Goal: Task Accomplishment & Management: Manage account settings

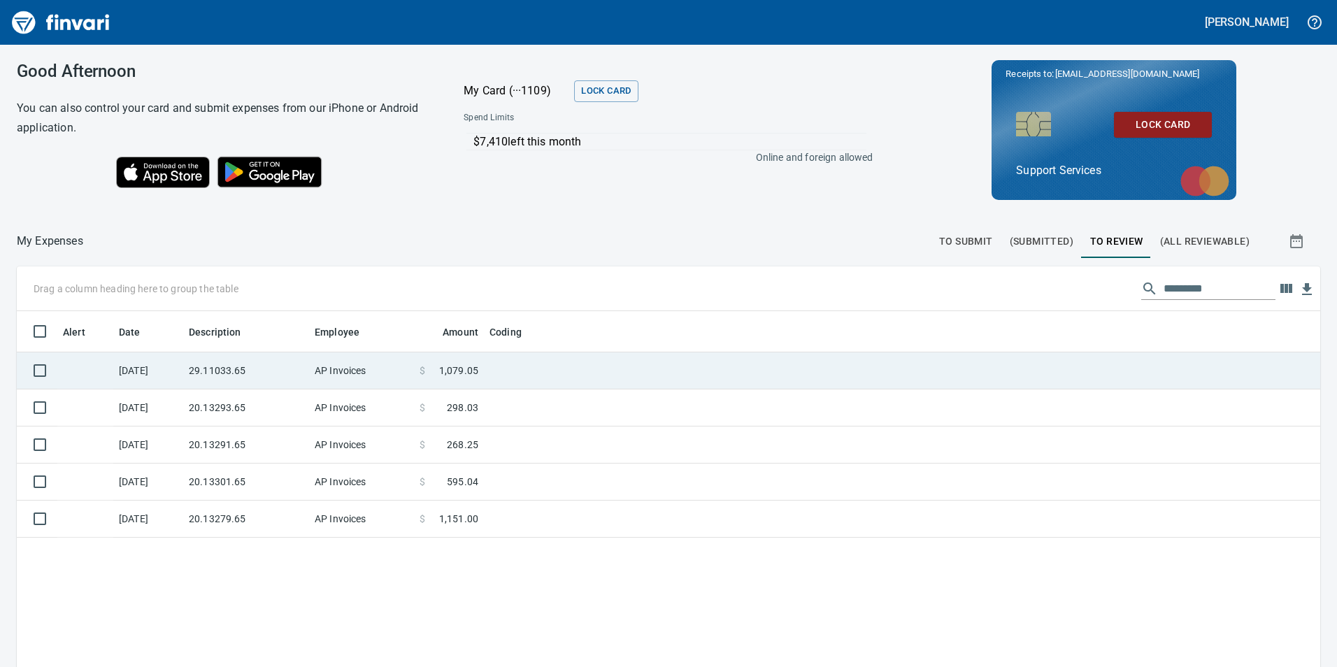
click at [656, 357] on td at bounding box center [659, 370] width 350 height 37
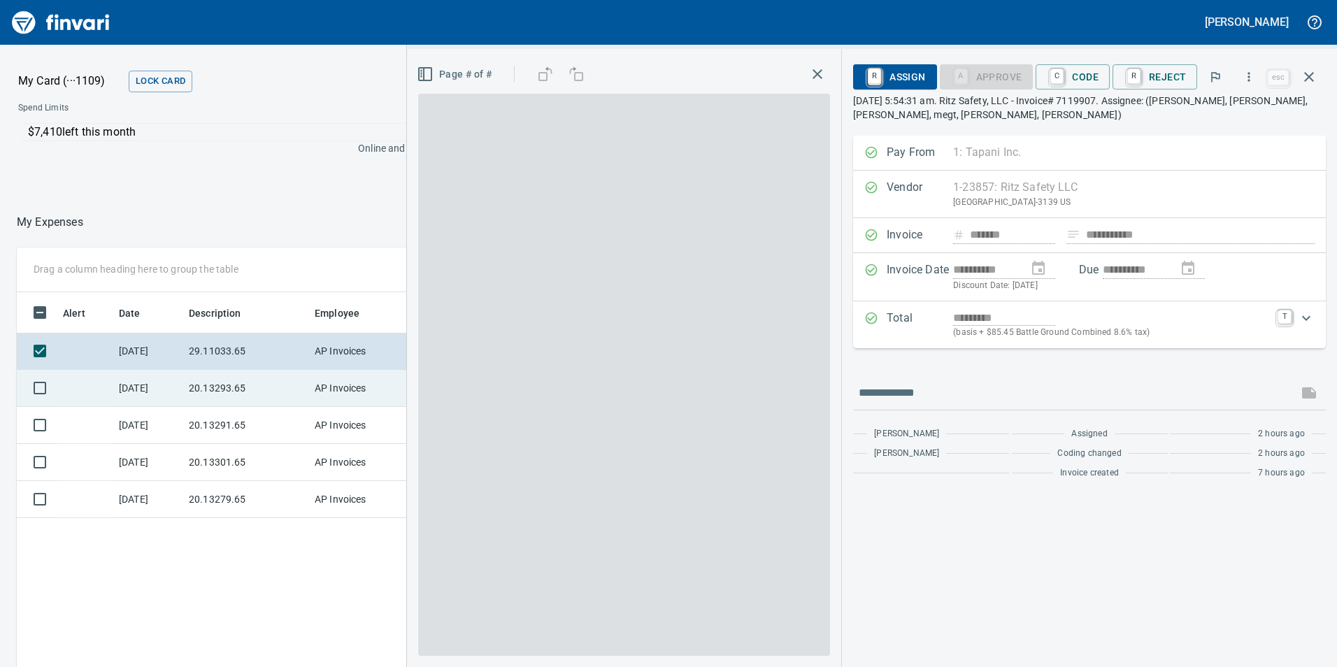
scroll to position [503, 933]
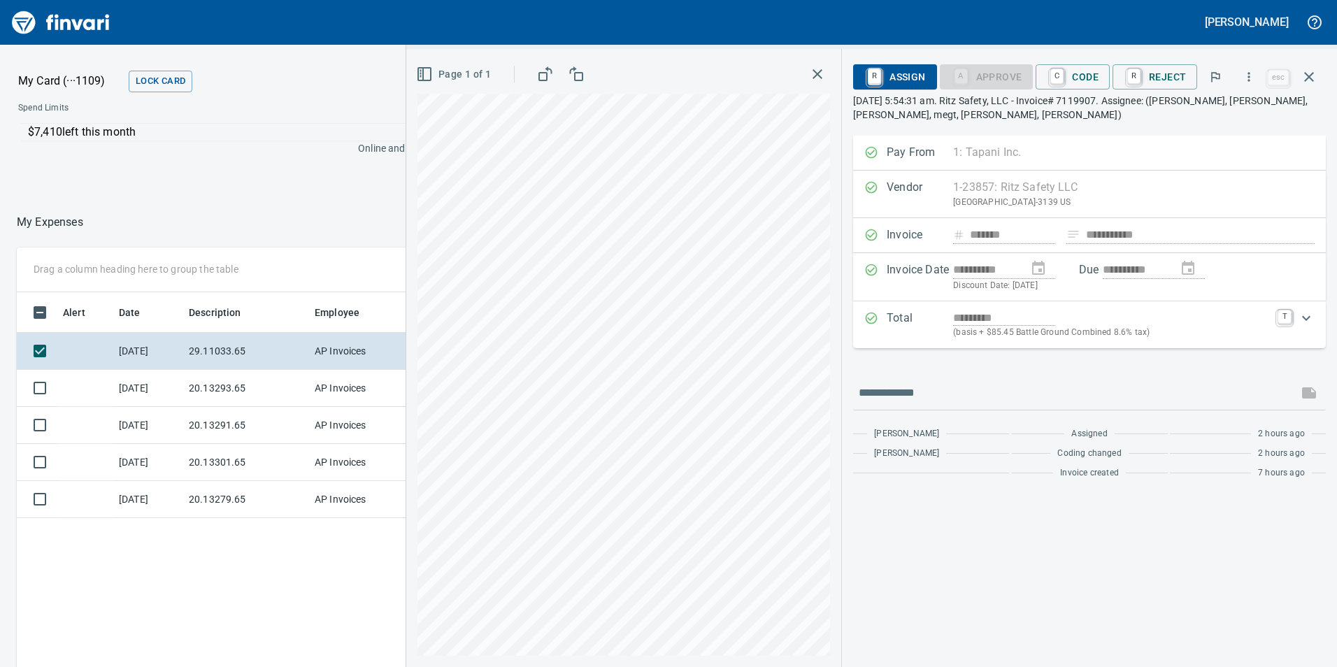
click at [1077, 82] on span "C Code" at bounding box center [1073, 77] width 52 height 24
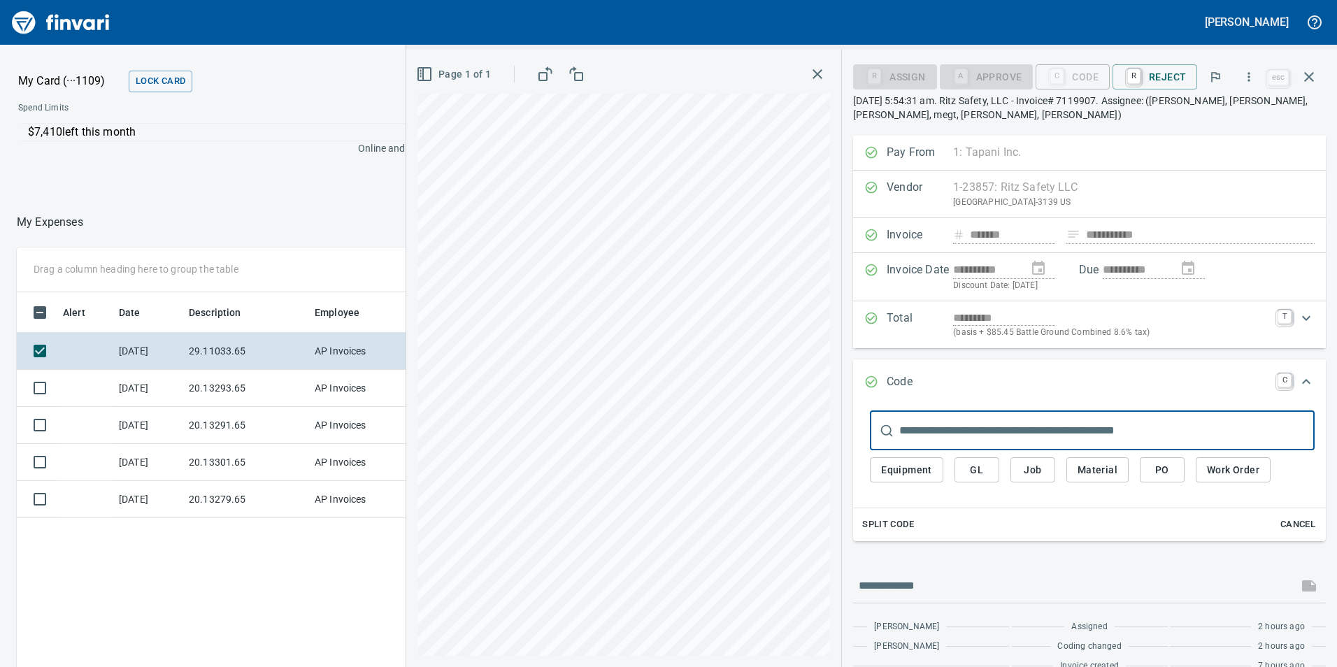
click at [959, 471] on button "GL" at bounding box center [977, 470] width 45 height 26
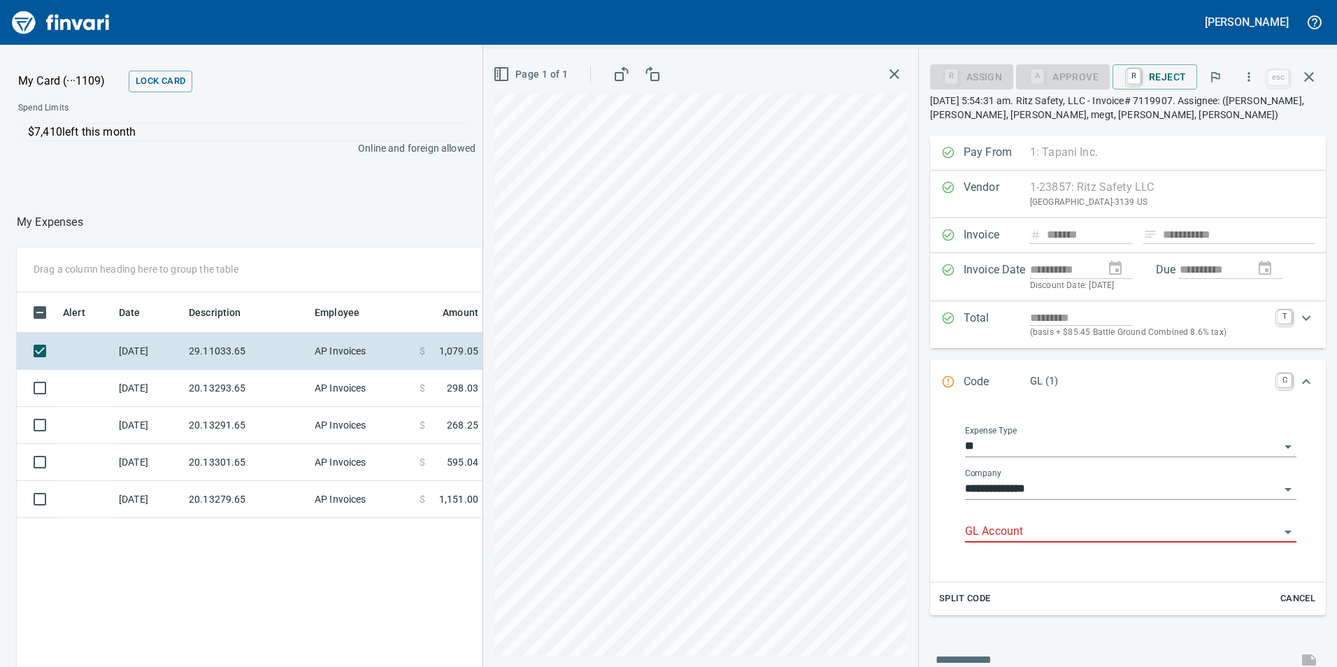
click at [1034, 532] on input "GL Account" at bounding box center [1122, 532] width 315 height 20
click at [1032, 562] on li "6029.65.10: SMTC Qty Tools" at bounding box center [1126, 568] width 319 height 34
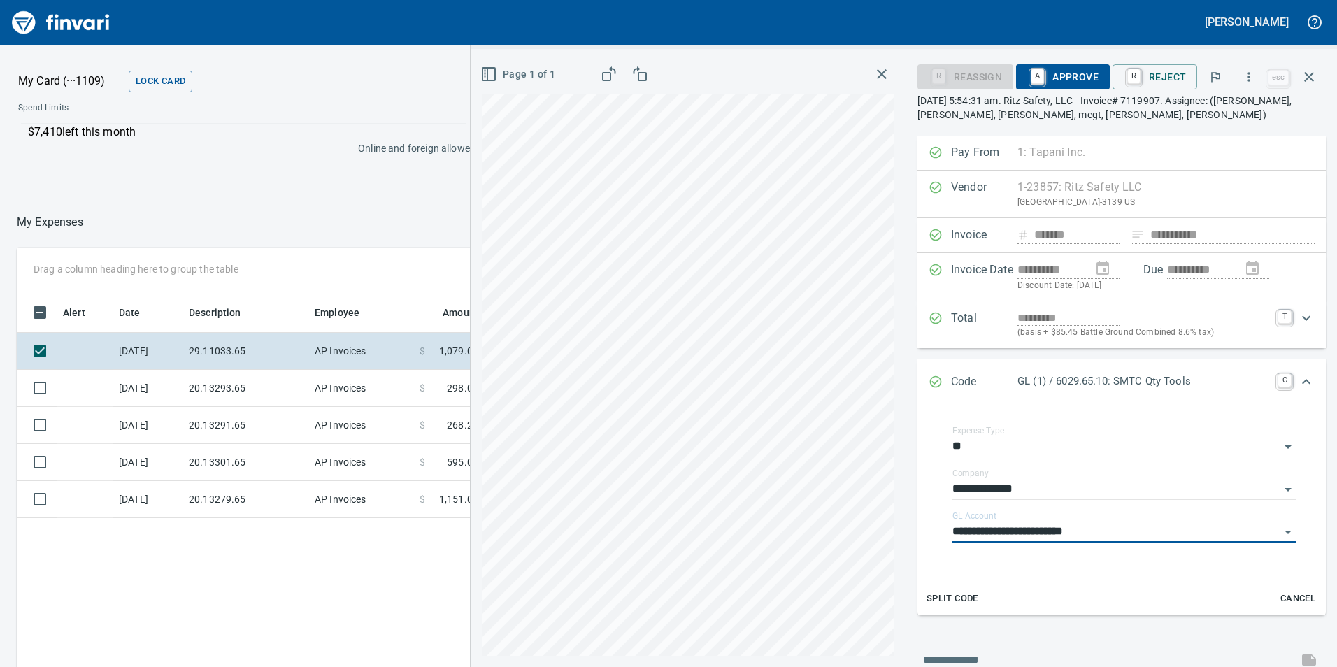
type input "**********"
click at [1089, 66] on span "A Approve" at bounding box center [1062, 77] width 71 height 24
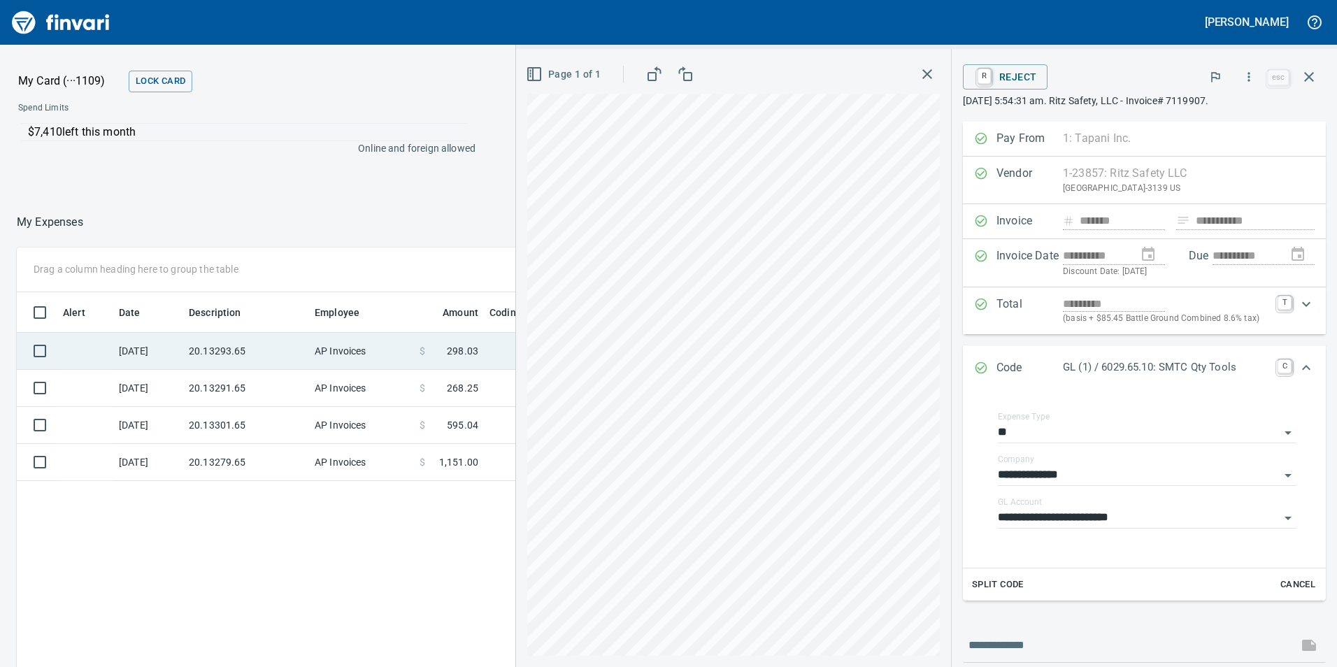
click at [248, 350] on td "20.13293.65" at bounding box center [246, 351] width 126 height 37
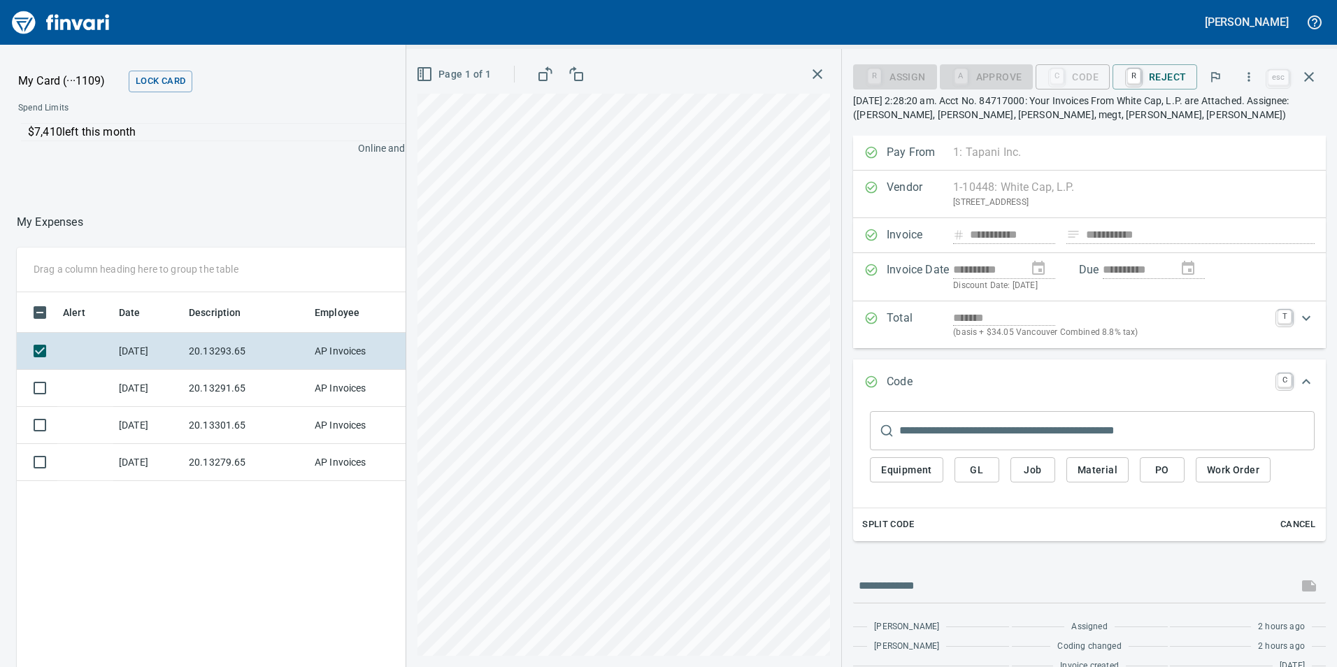
click at [987, 473] on span "GL" at bounding box center [977, 470] width 22 height 17
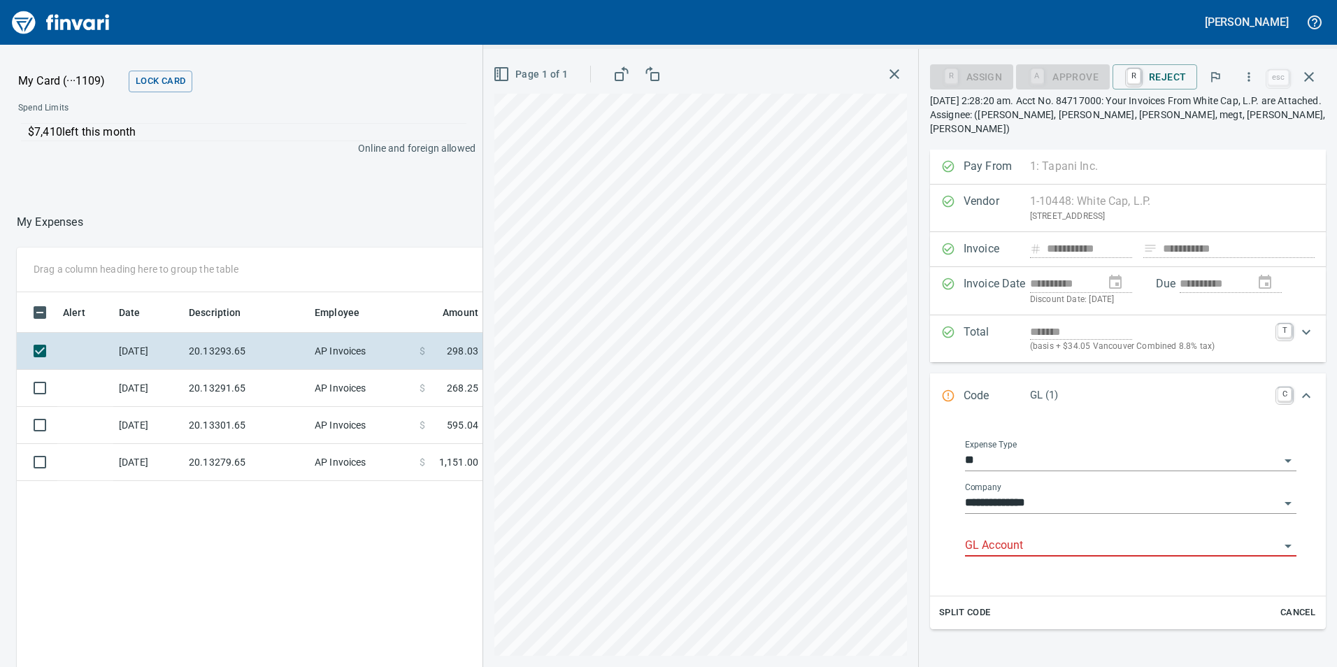
click at [998, 525] on div "GL Account" at bounding box center [1130, 540] width 331 height 31
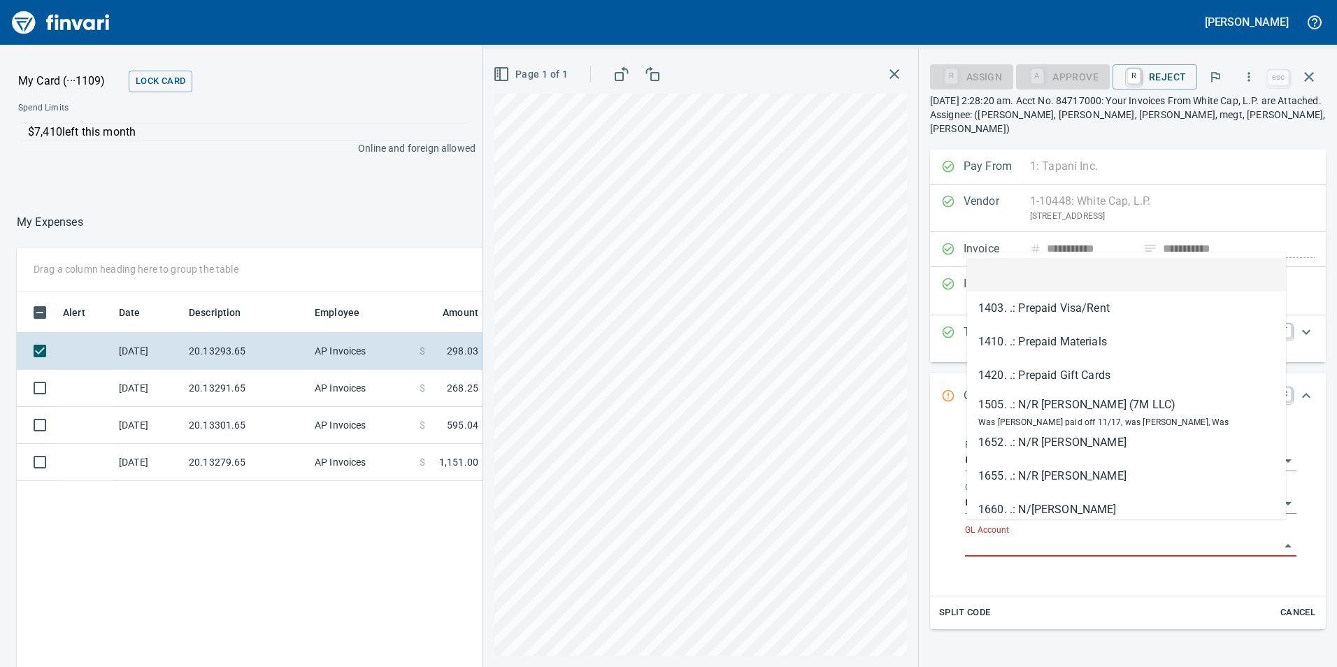
click at [1000, 536] on input "GL Account" at bounding box center [1122, 546] width 315 height 20
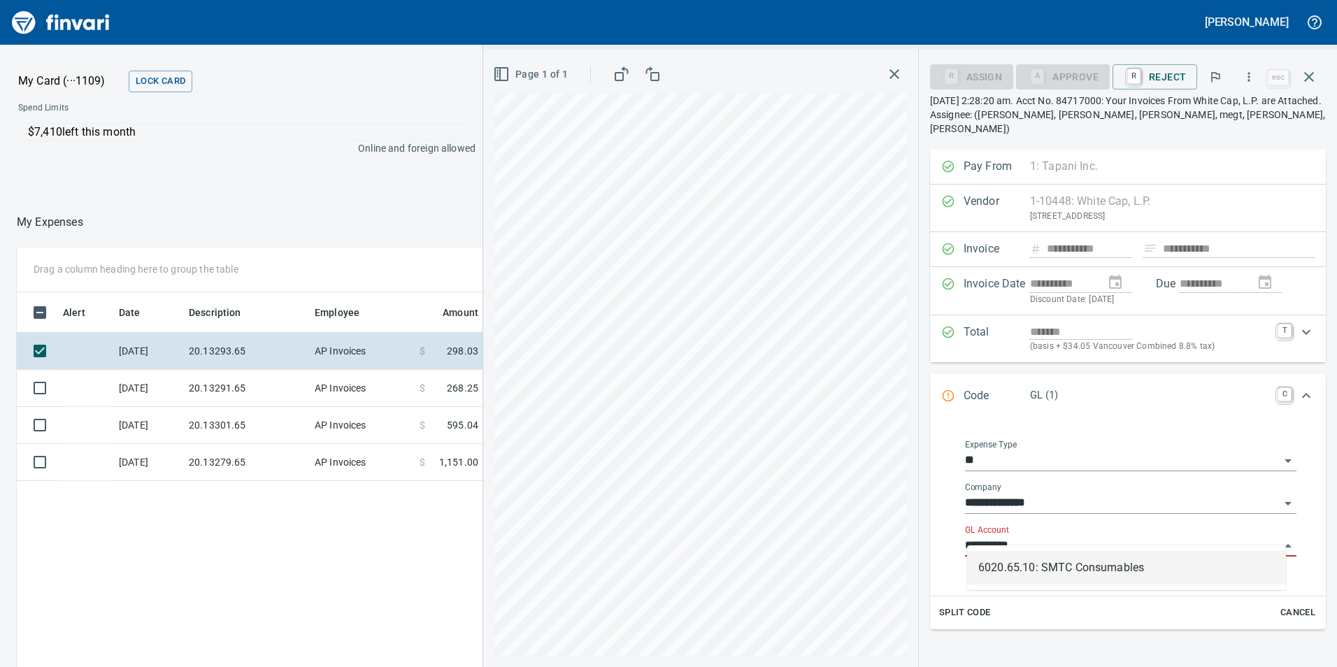
scroll to position [503, 933]
click at [1004, 569] on li "6020.65.10: SMTC Consumables" at bounding box center [1126, 568] width 319 height 34
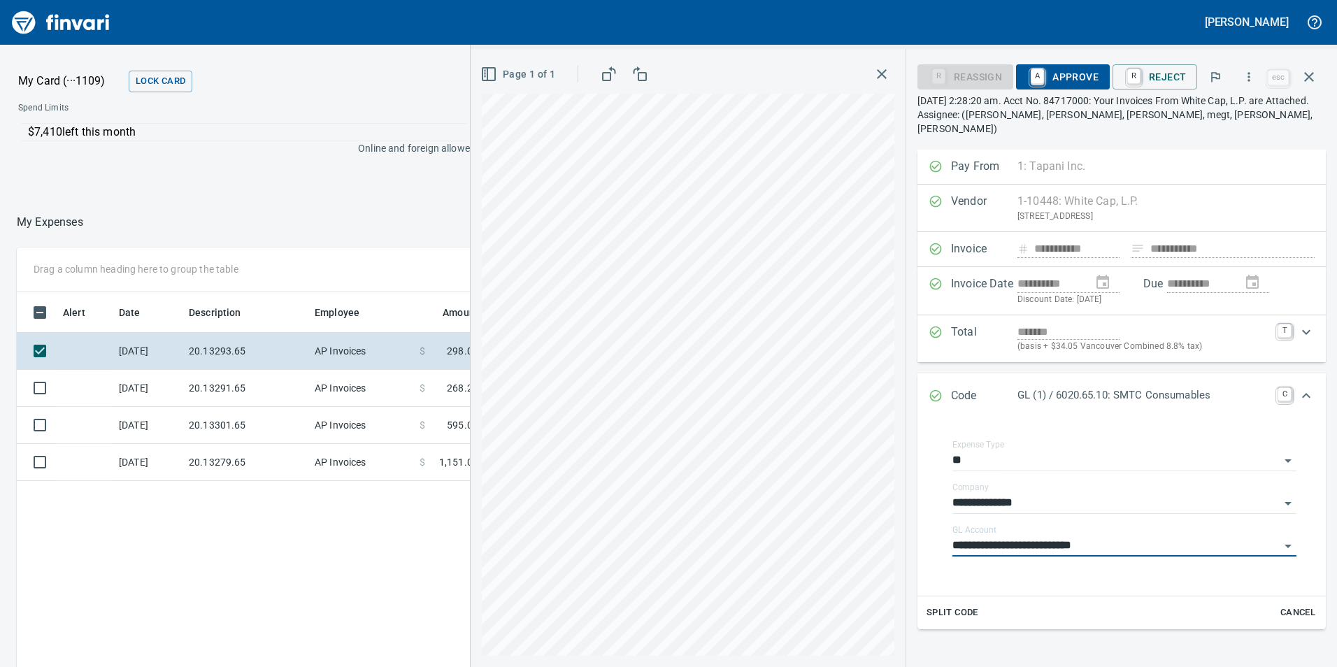
type input "**********"
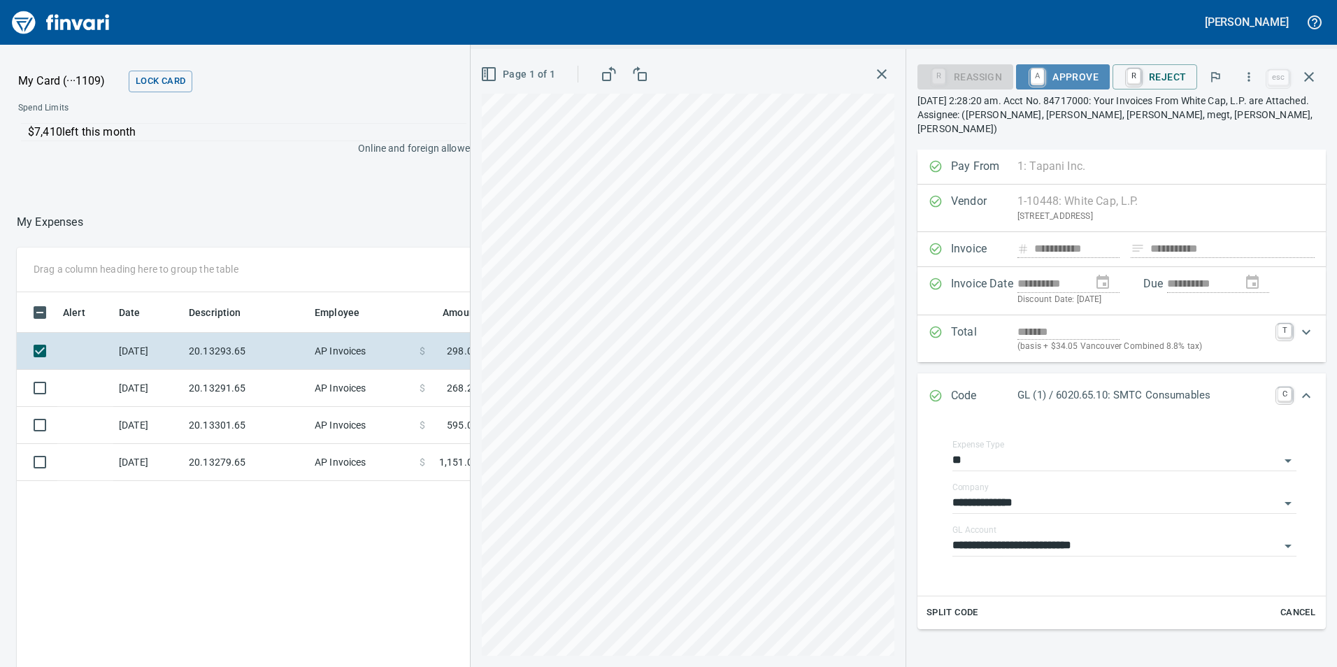
click at [1073, 76] on span "A Approve" at bounding box center [1062, 77] width 71 height 24
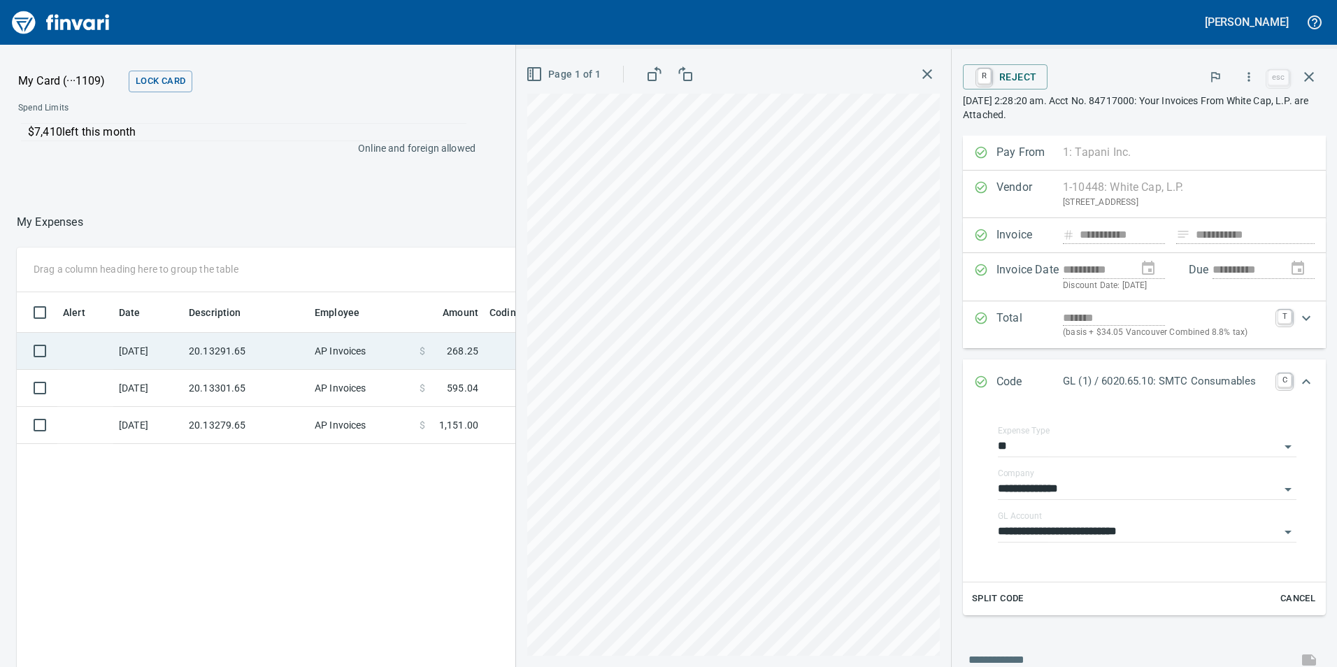
click at [329, 355] on td "AP Invoices" at bounding box center [361, 351] width 105 height 37
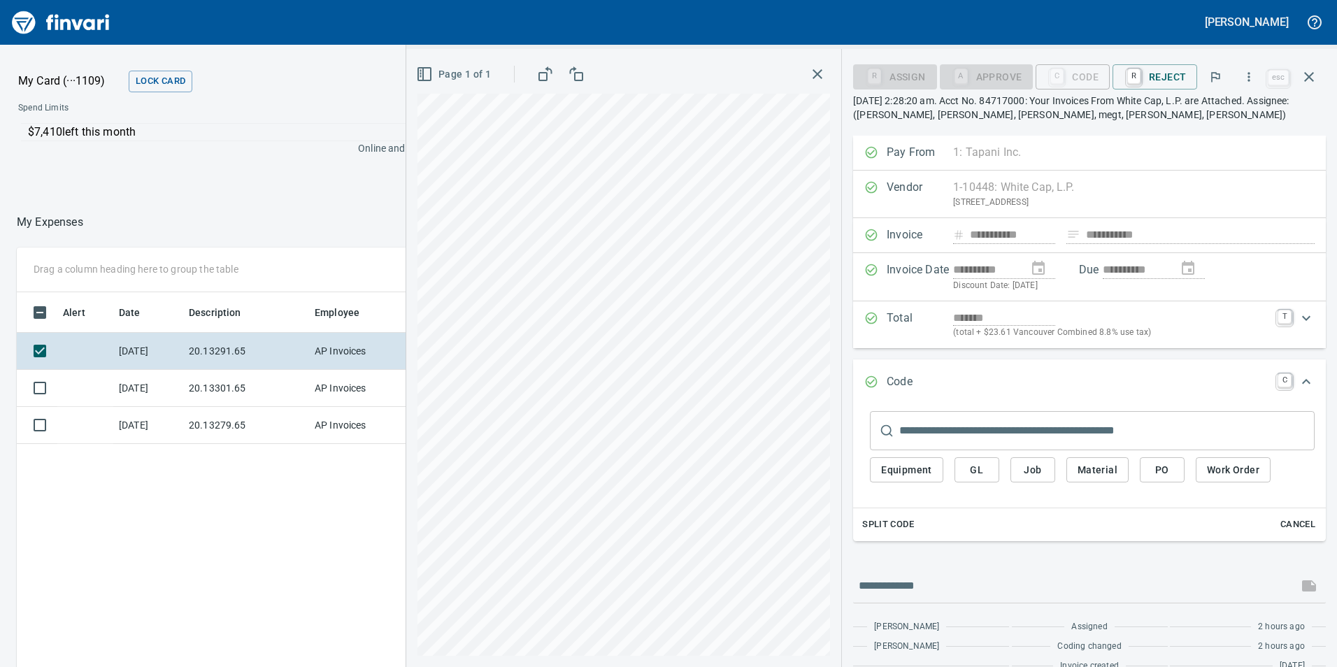
click at [992, 470] on button "GL" at bounding box center [977, 470] width 45 height 26
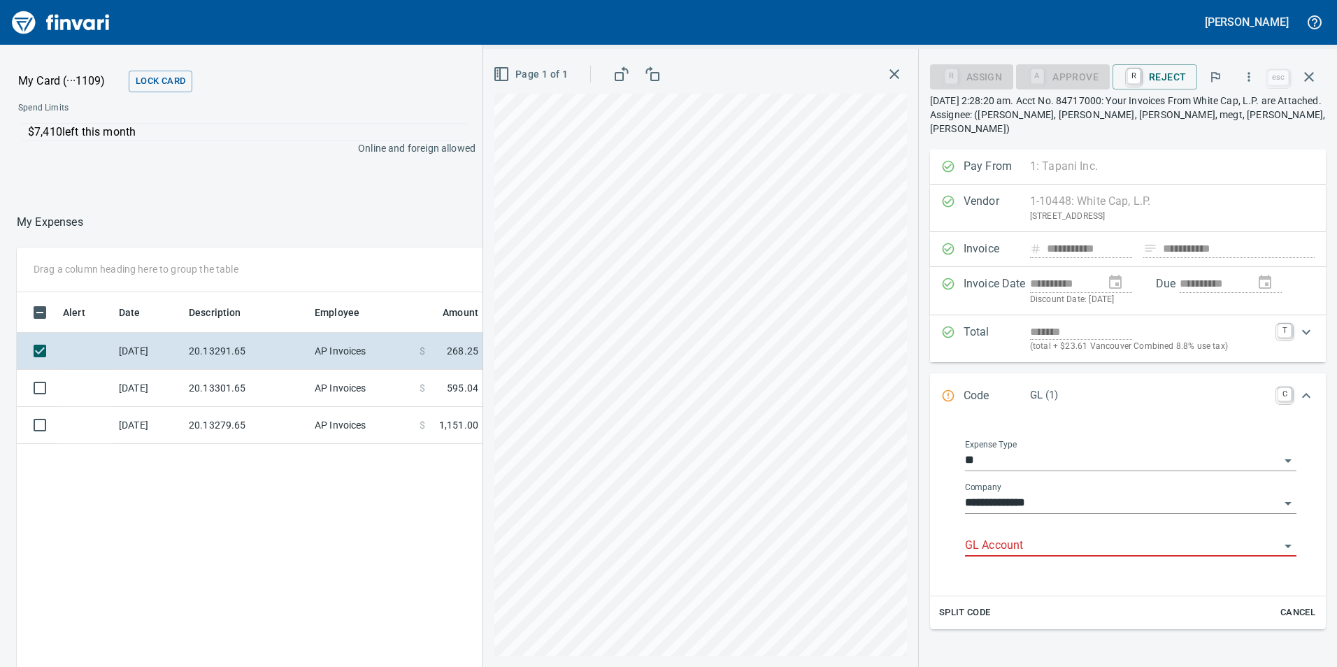
click at [1010, 543] on div "GL Account" at bounding box center [1130, 546] width 331 height 43
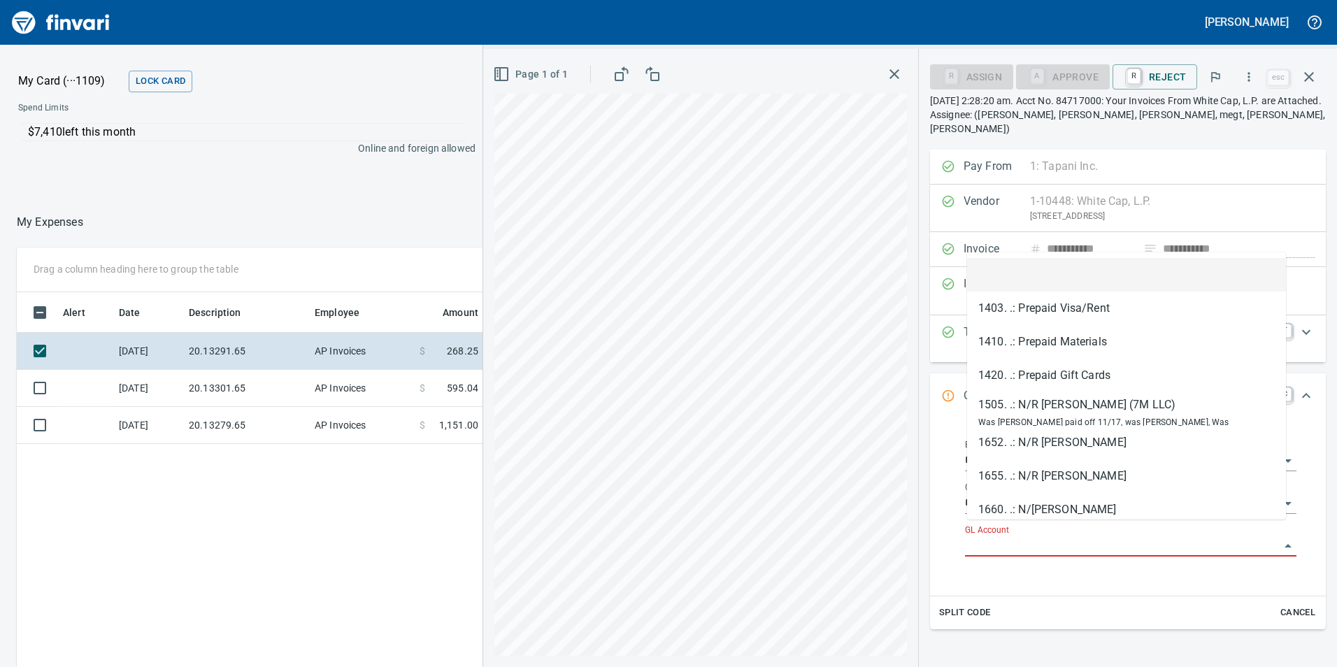
click at [1015, 536] on input "GL Account" at bounding box center [1122, 546] width 315 height 20
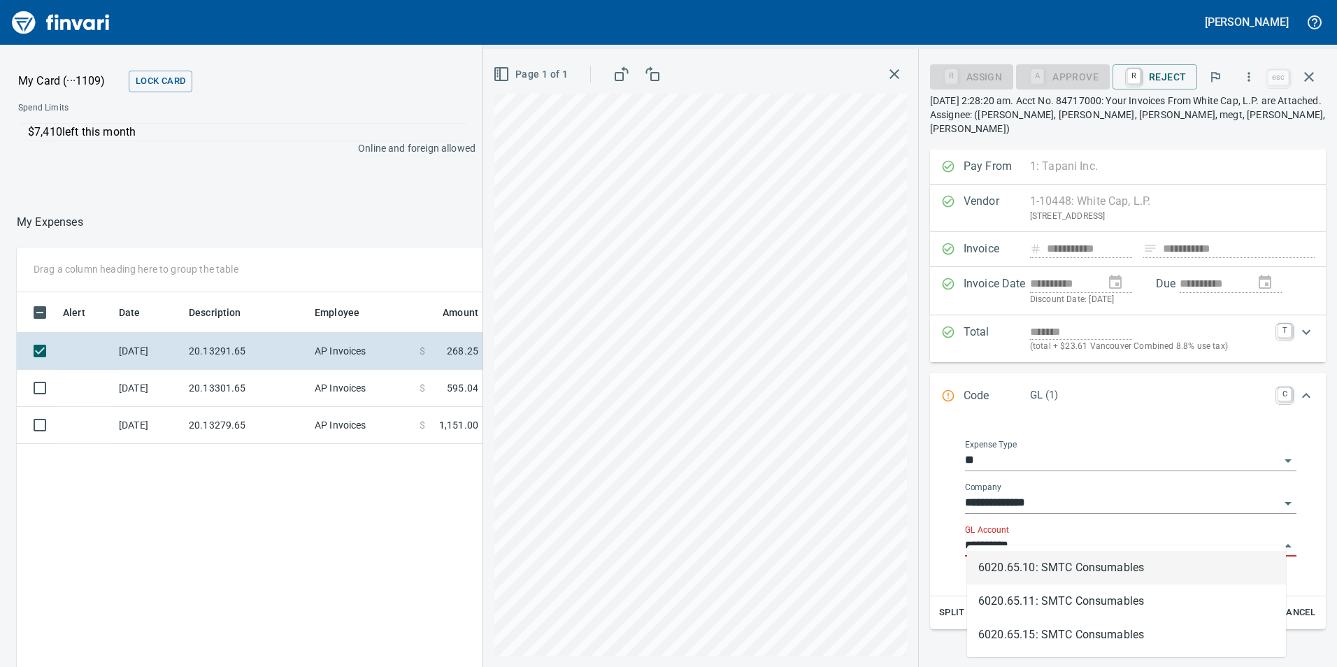
scroll to position [503, 933]
click at [981, 564] on li "6020.65.10: SMTC Consumables" at bounding box center [1126, 568] width 319 height 34
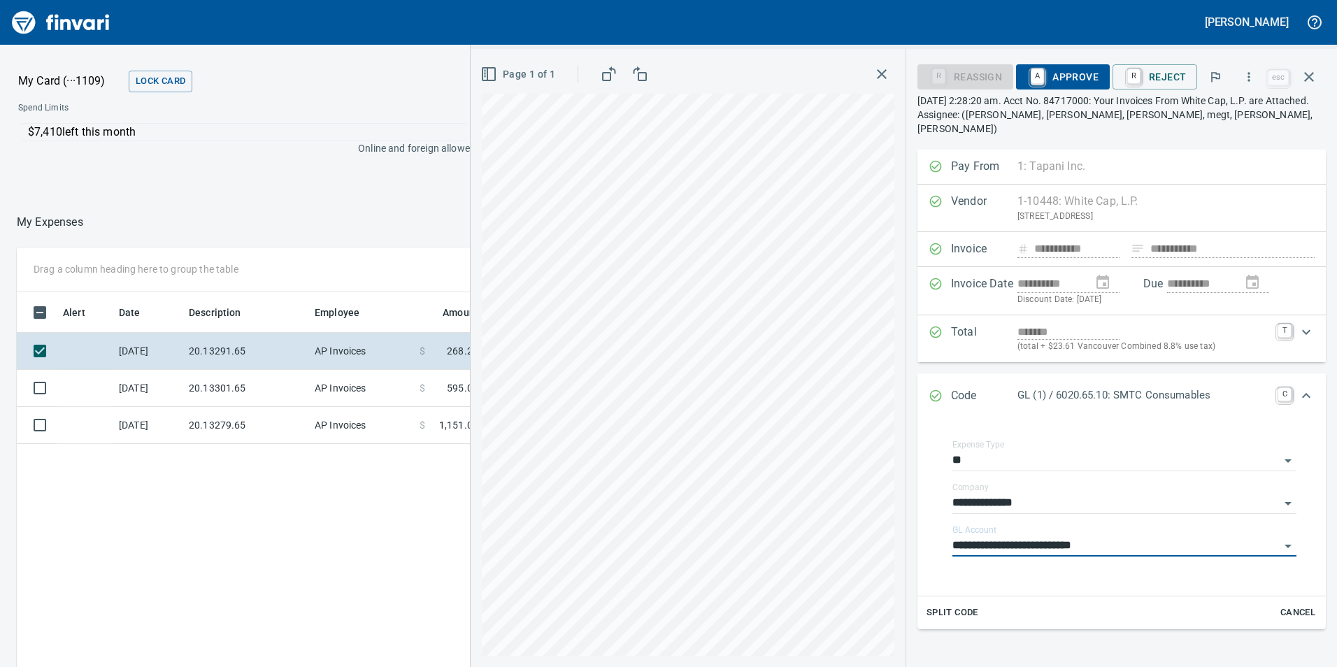
type input "**********"
click at [1075, 71] on span "A Approve" at bounding box center [1062, 77] width 71 height 24
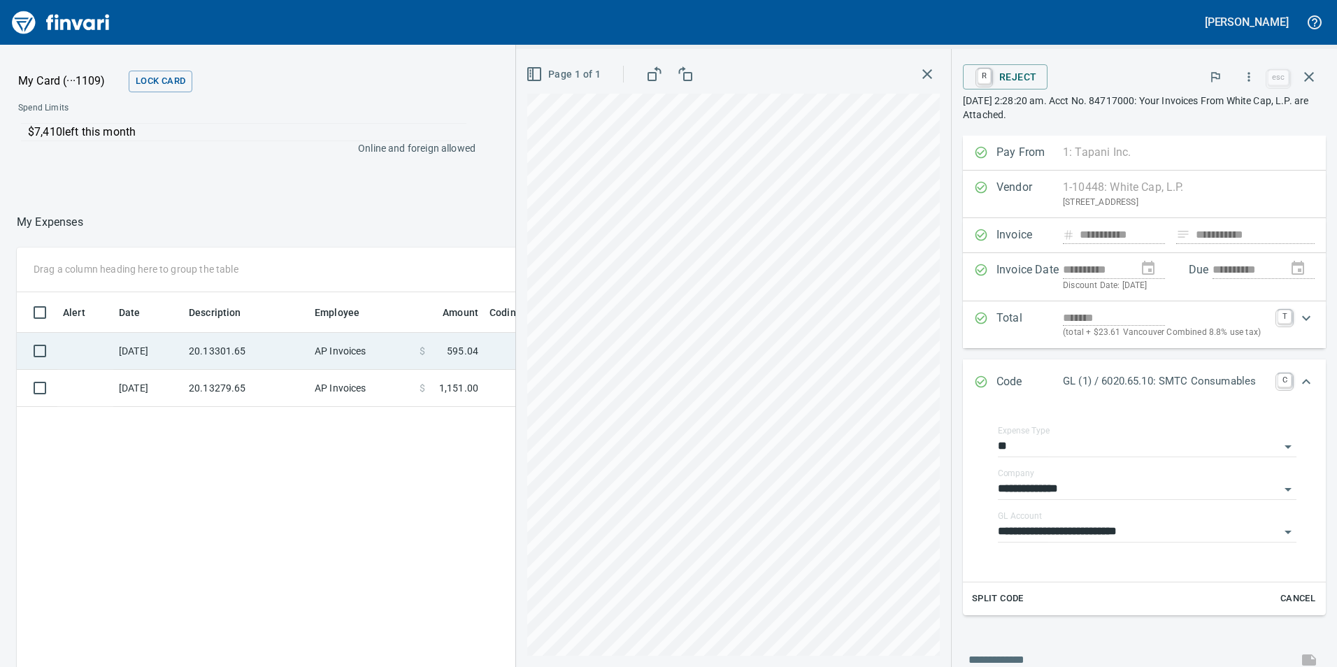
click at [261, 340] on td "20.13301.65" at bounding box center [246, 351] width 126 height 37
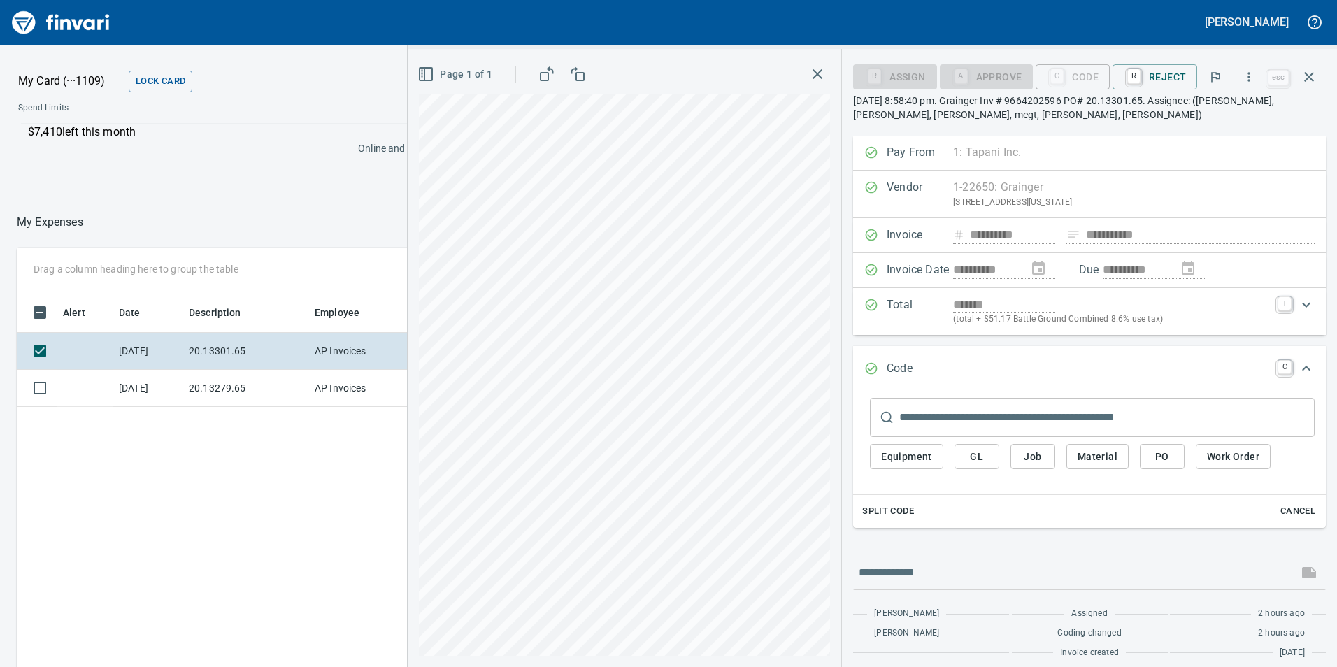
click at [972, 445] on button "GL" at bounding box center [977, 457] width 45 height 26
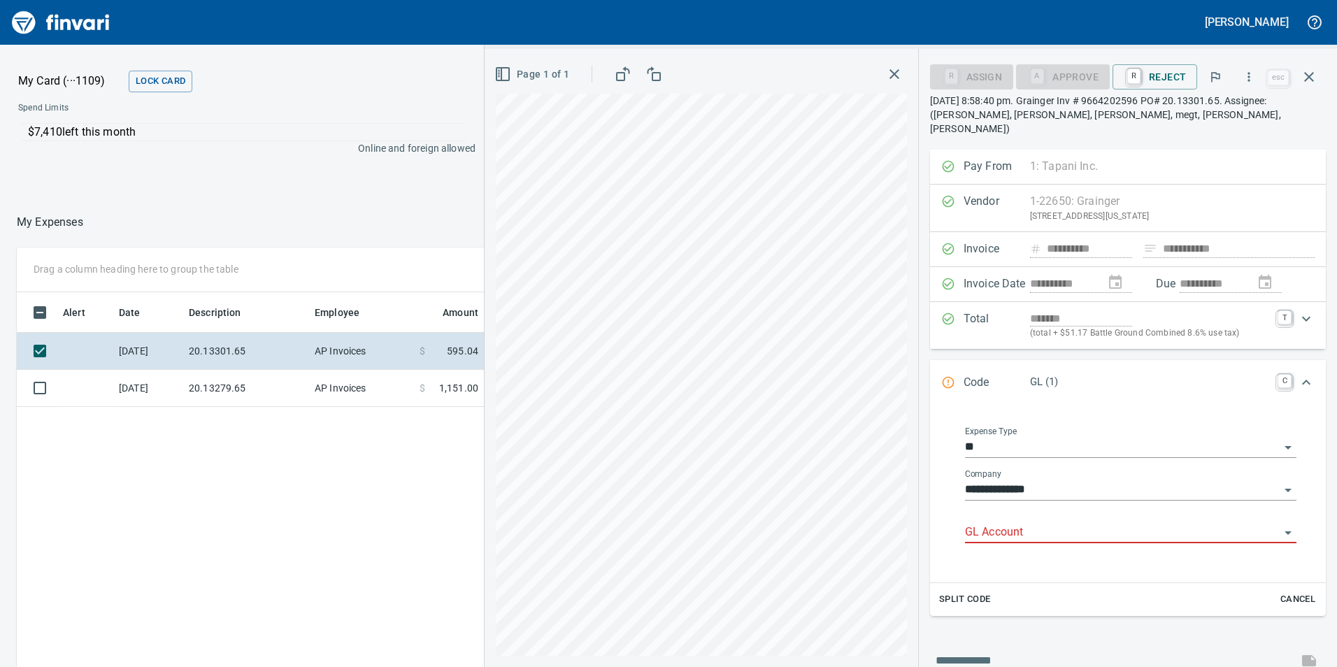
click at [1006, 523] on input "GL Account" at bounding box center [1122, 533] width 315 height 20
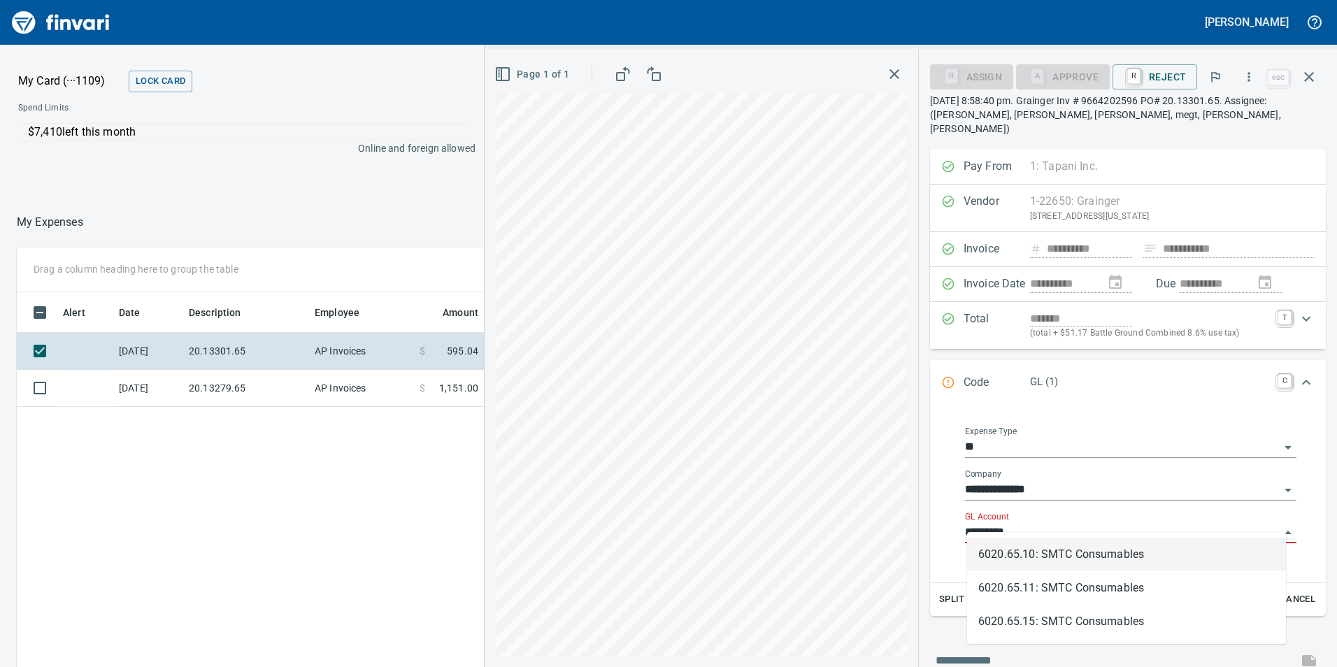
scroll to position [503, 933]
click at [1046, 548] on li "6020.65.10: SMTC Consumables" at bounding box center [1126, 555] width 319 height 34
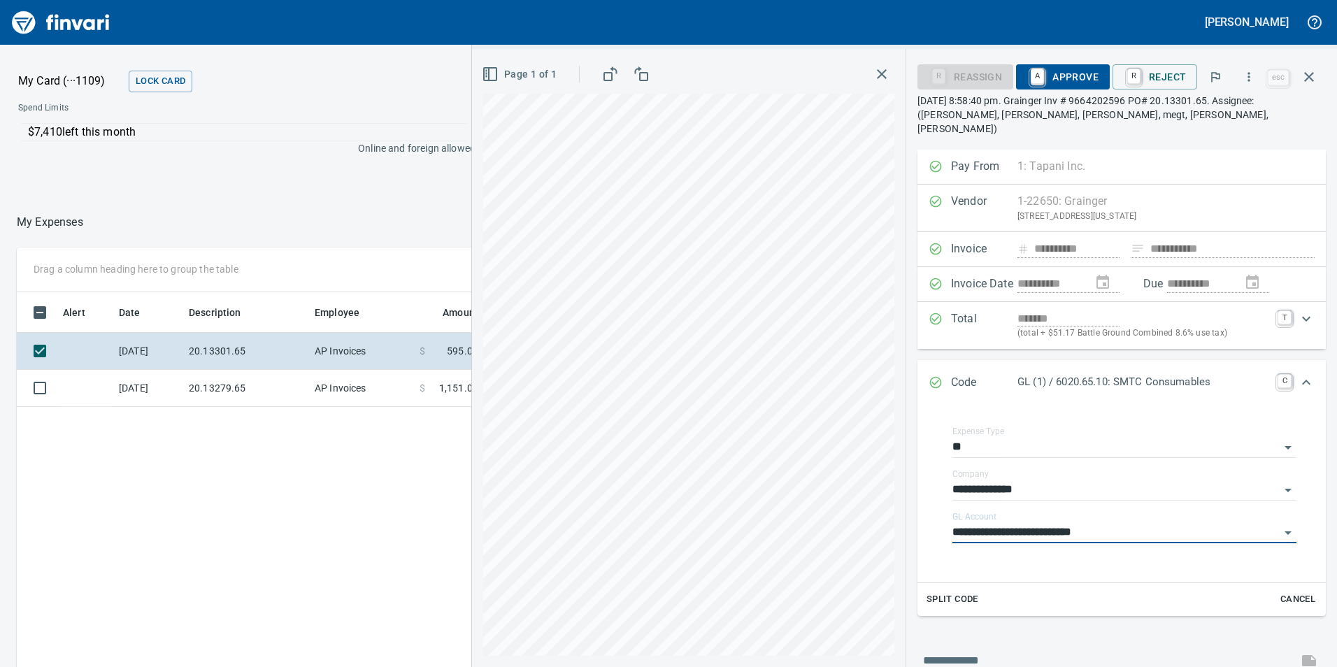
type input "**********"
click at [1055, 78] on span "A Approve" at bounding box center [1062, 77] width 71 height 24
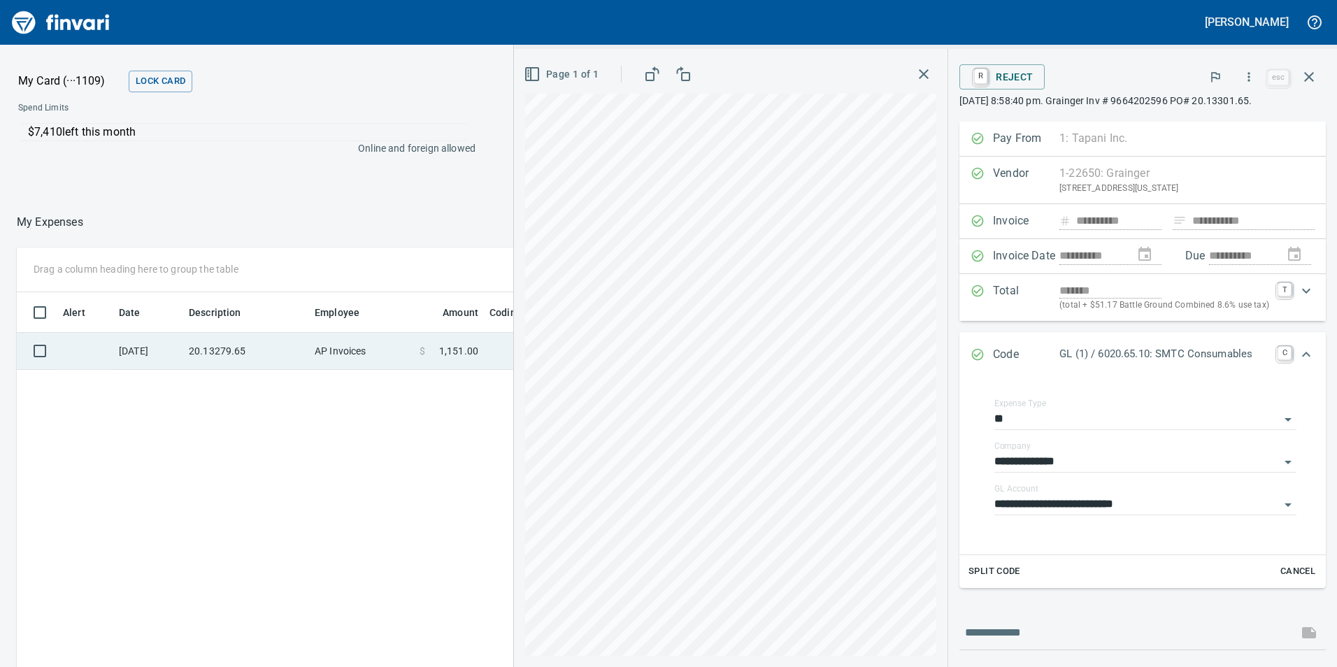
click at [368, 334] on td "AP Invoices" at bounding box center [361, 351] width 105 height 37
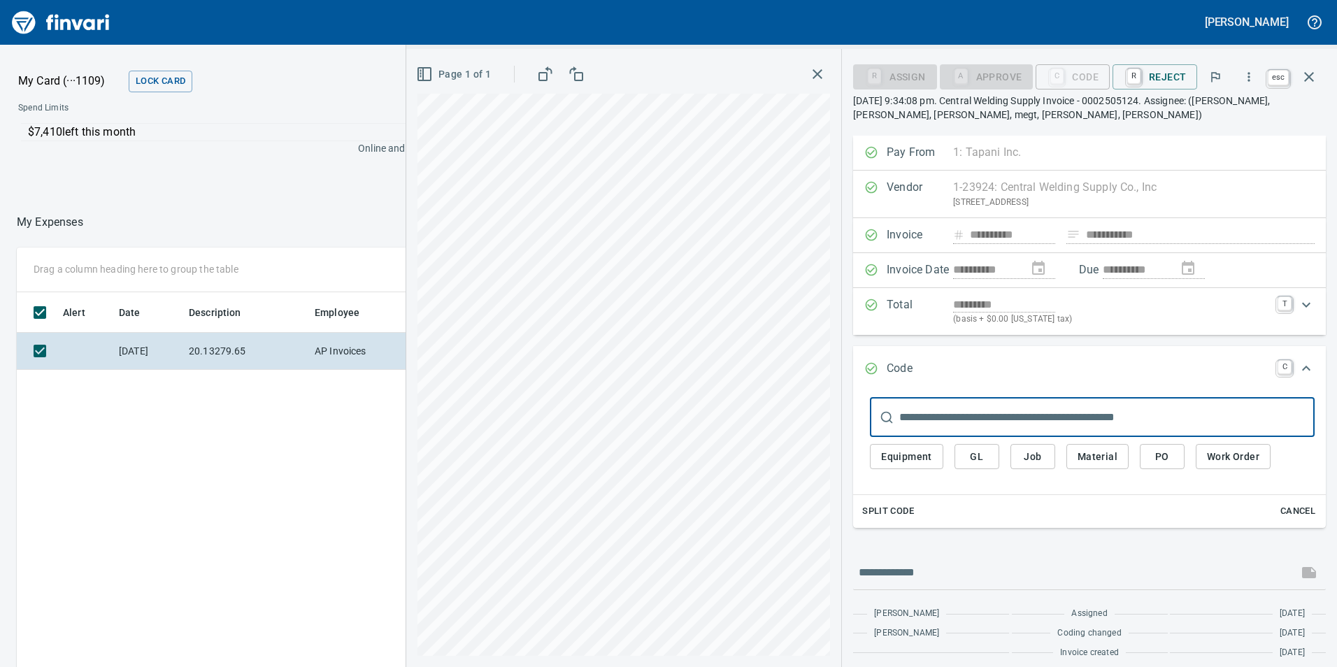
scroll to position [503, 933]
click at [1308, 83] on icon "button" at bounding box center [1309, 77] width 17 height 17
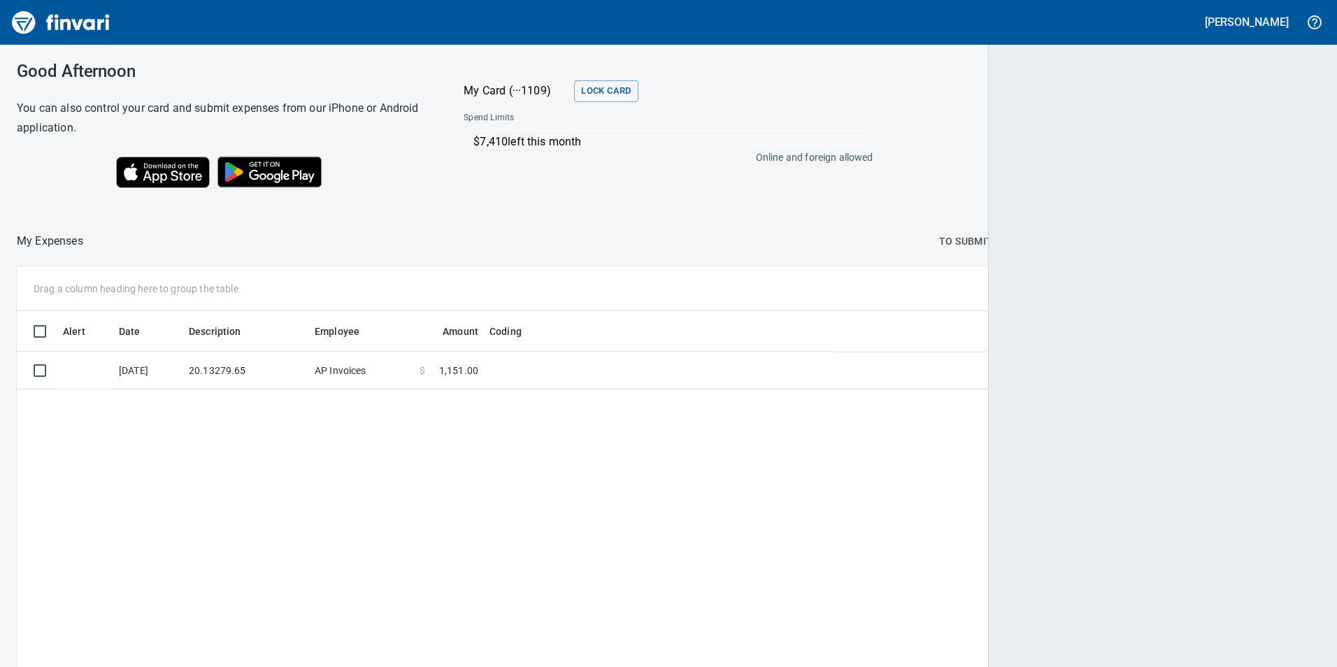
scroll to position [503, 1280]
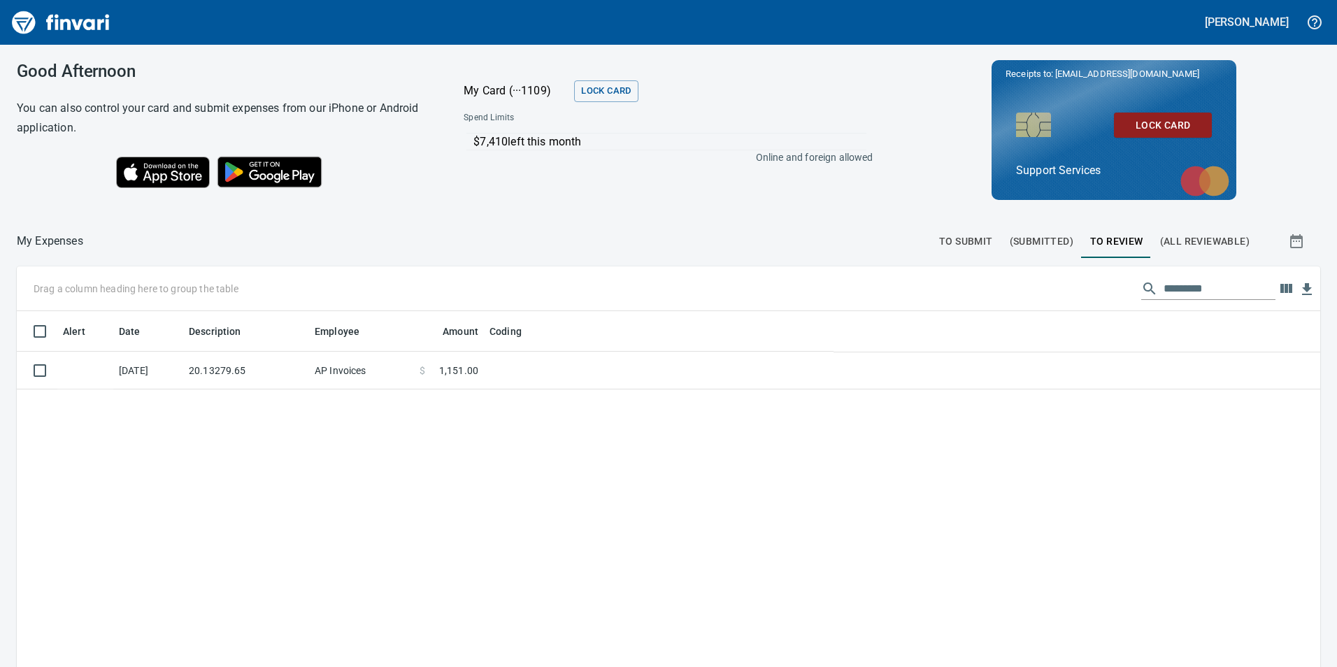
click at [931, 243] on button "To Submit" at bounding box center [966, 241] width 71 height 34
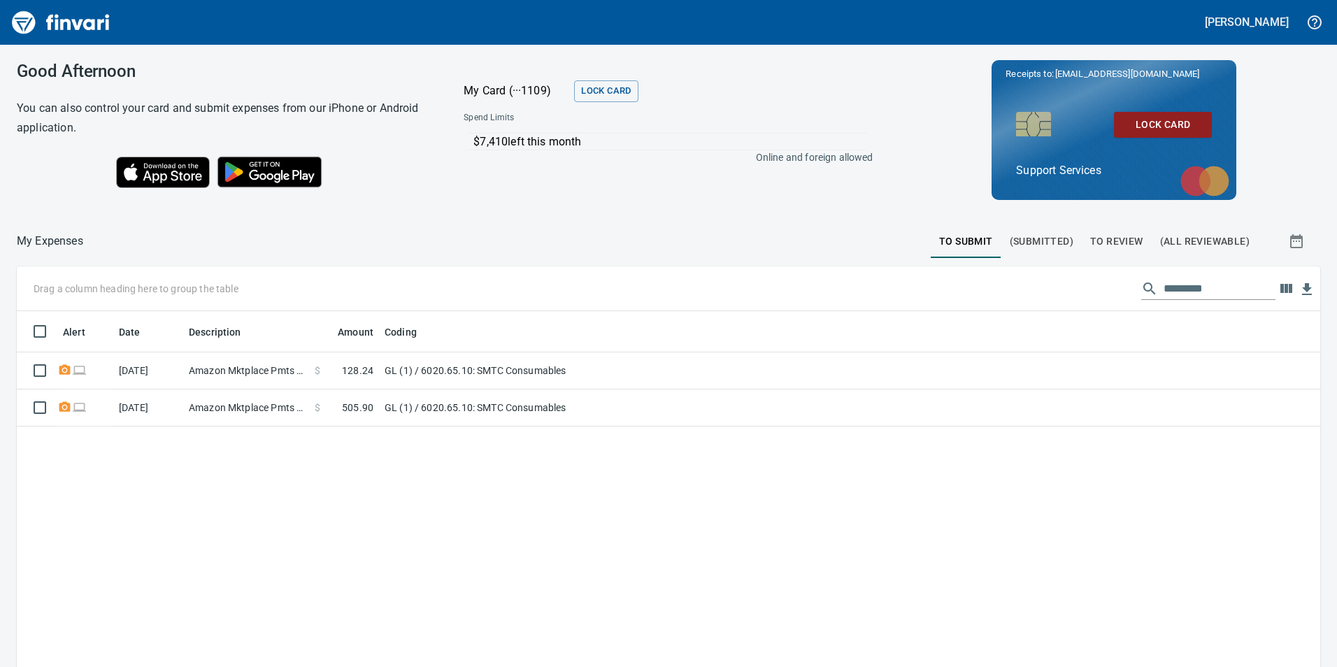
scroll to position [1, 1]
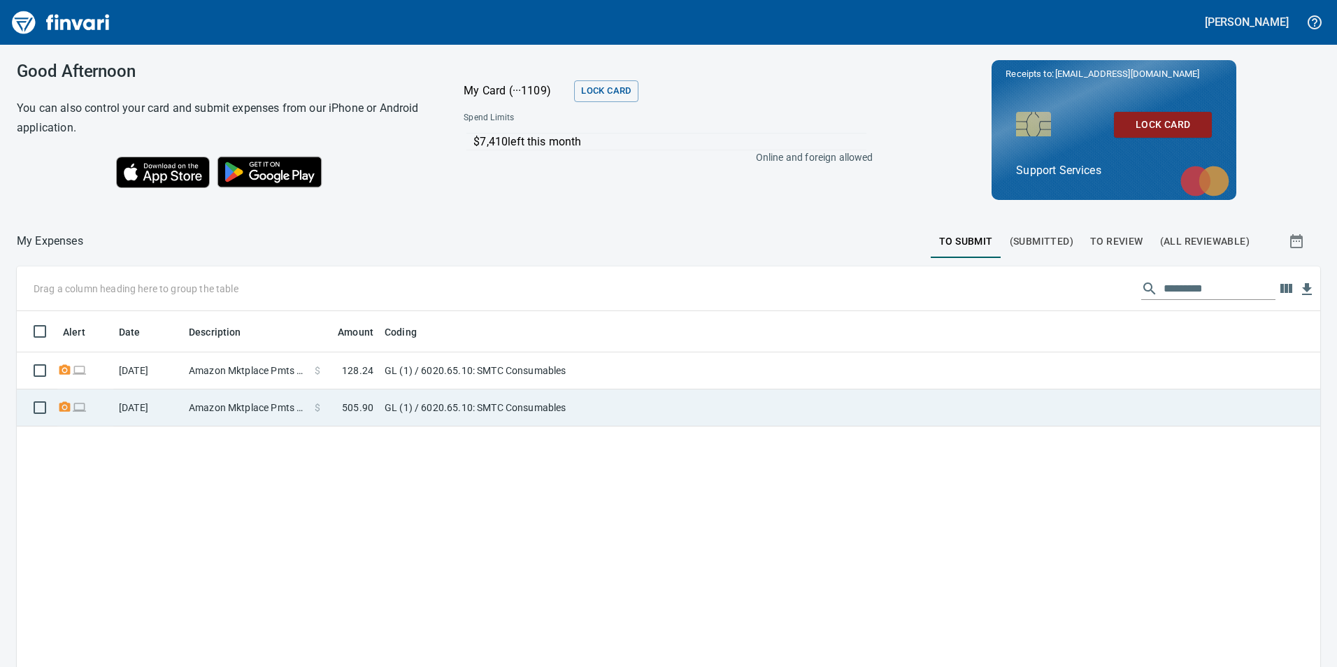
click at [931, 392] on td at bounding box center [1025, 408] width 592 height 37
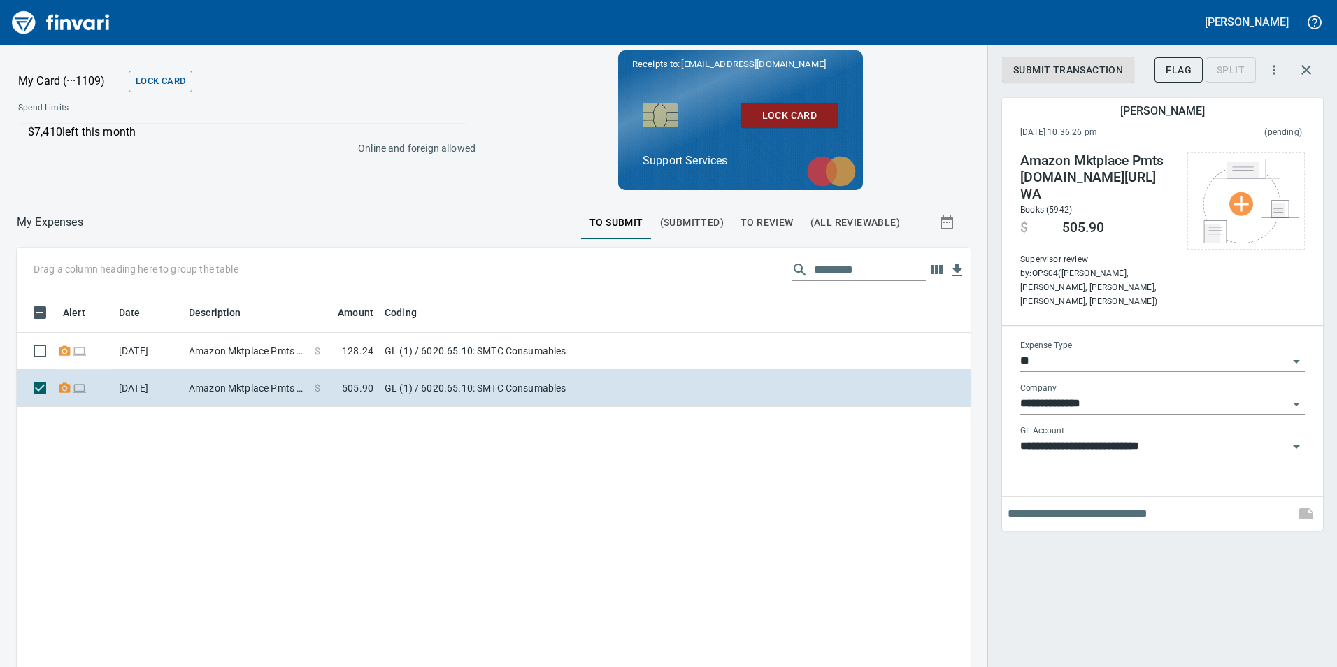
scroll to position [503, 933]
click at [1301, 80] on button "button" at bounding box center [1307, 70] width 34 height 34
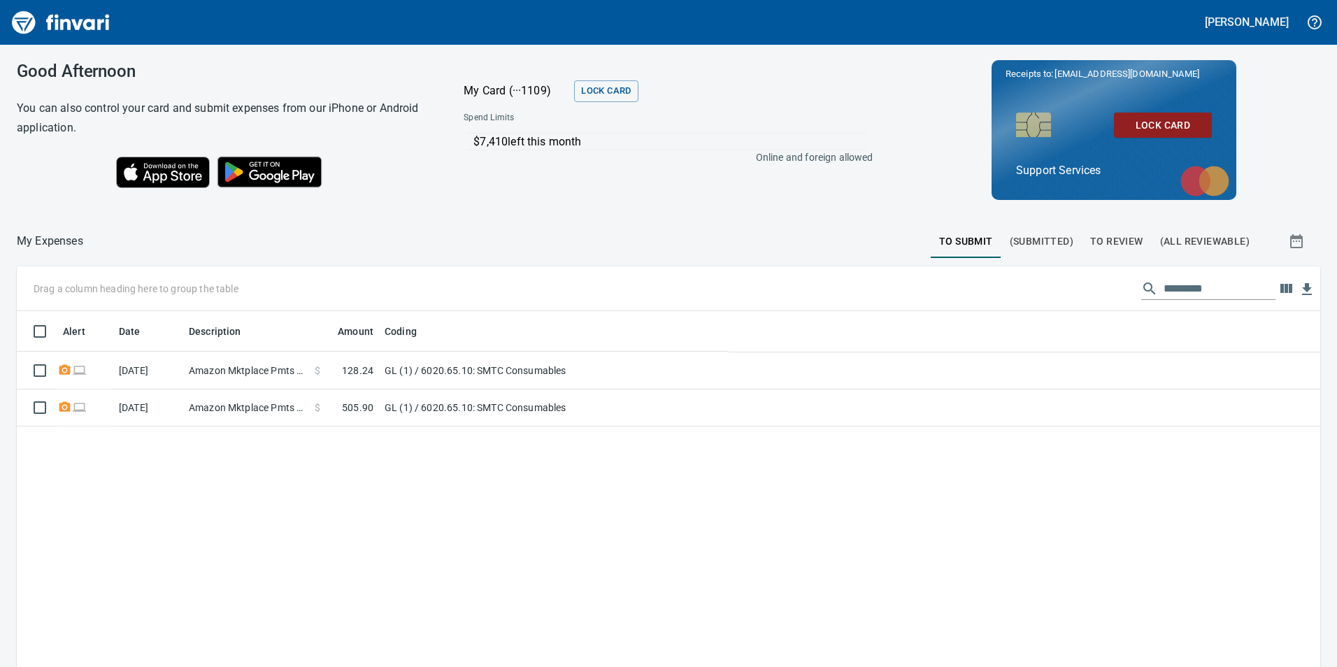
scroll to position [503, 1283]
